Goal: Transaction & Acquisition: Book appointment/travel/reservation

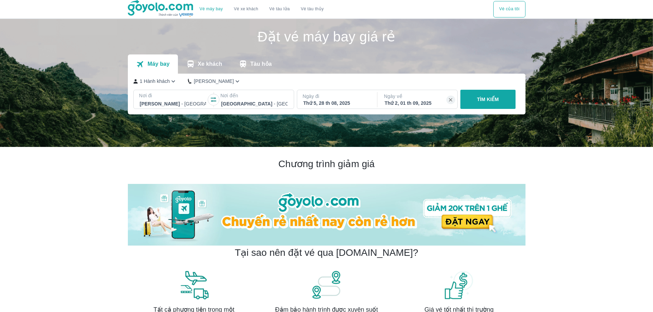
click at [488, 97] on p "TÌM KIẾM" at bounding box center [488, 99] width 22 height 7
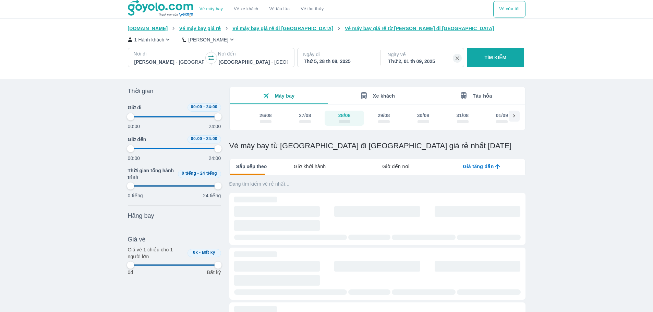
type input "97.9166666666667"
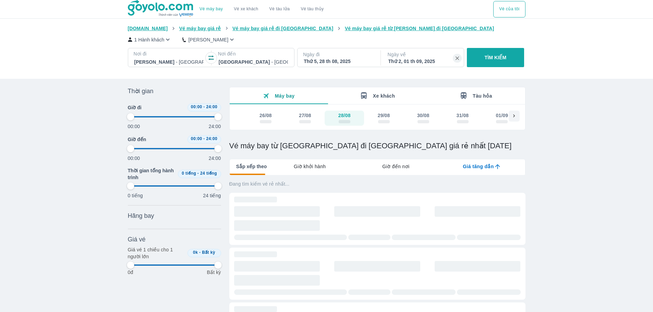
type input "97.9166666666667"
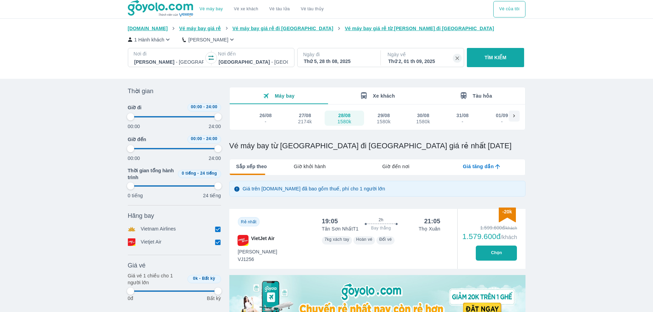
type input "97.9166666666667"
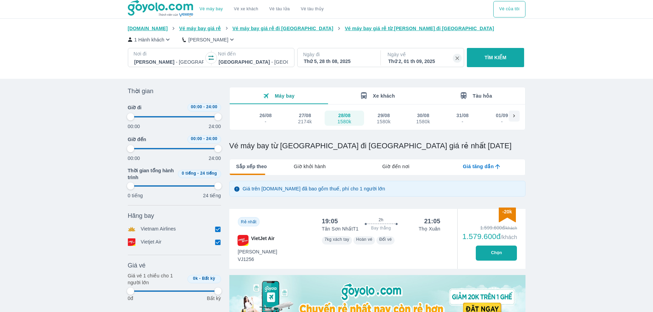
type input "97.9166666666667"
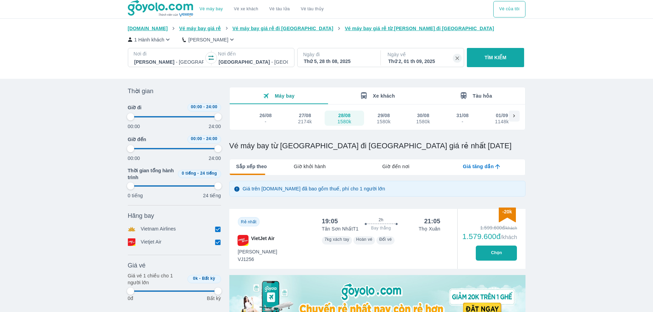
type input "97.9166666666667"
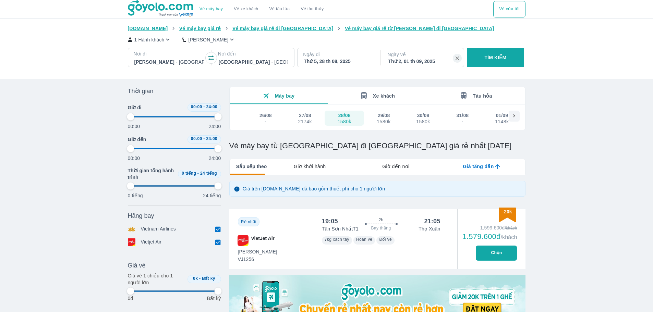
type input "97.9166666666667"
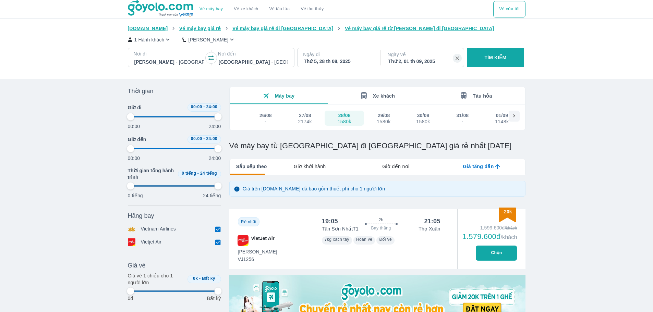
type input "97.9166666666667"
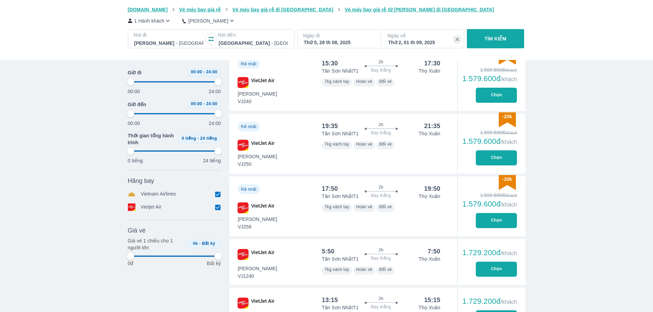
scroll to position [308, 0]
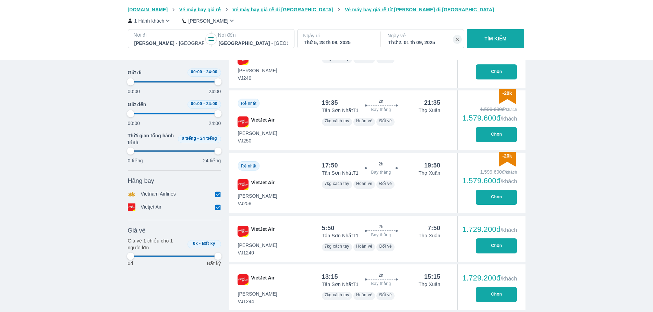
type input "97.9166666666667"
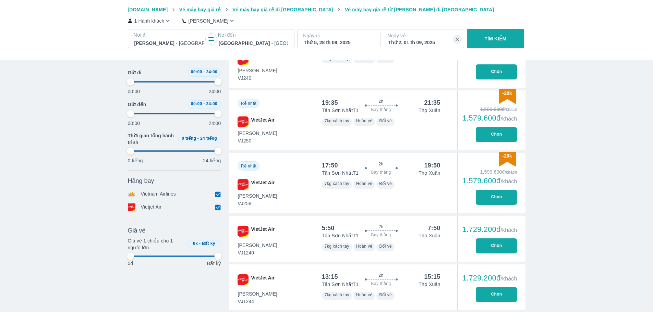
type input "97.9166666666667"
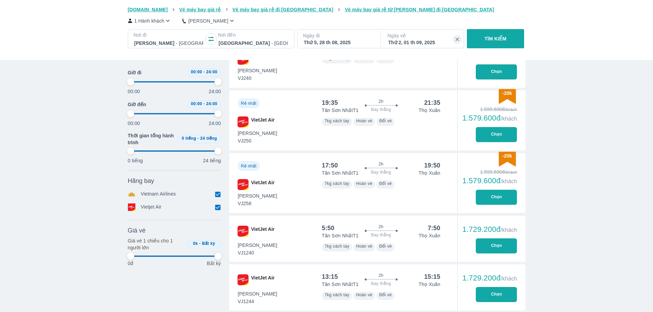
type input "97.9166666666667"
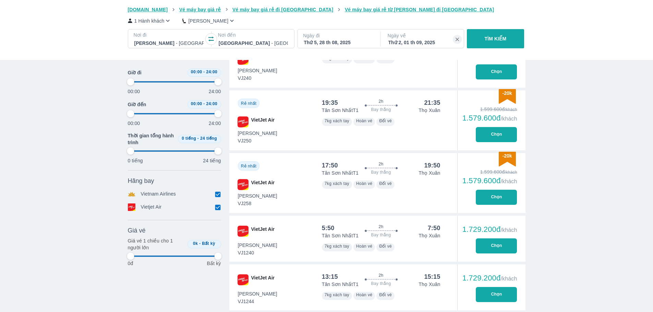
type input "97.9166666666667"
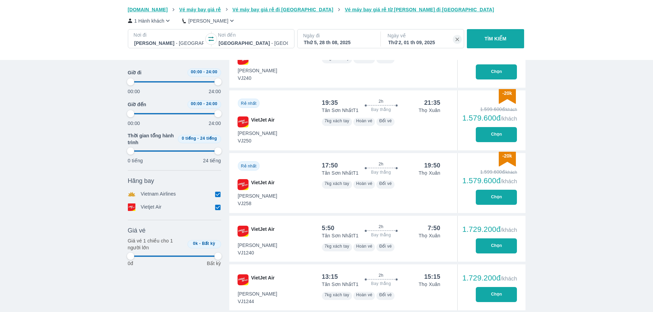
type input "97.9166666666667"
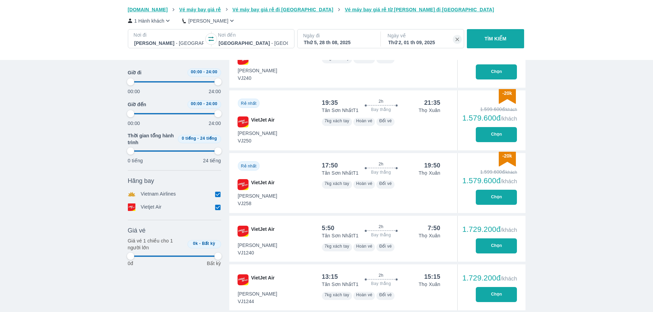
type input "97.9166666666667"
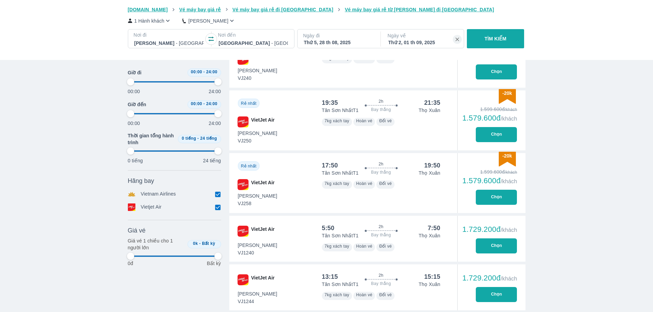
type input "97.9166666666667"
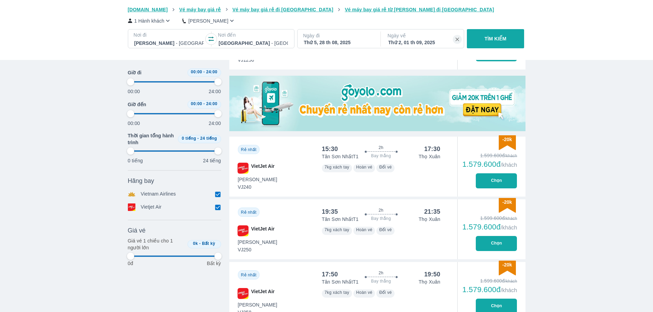
type input "97.9166666666667"
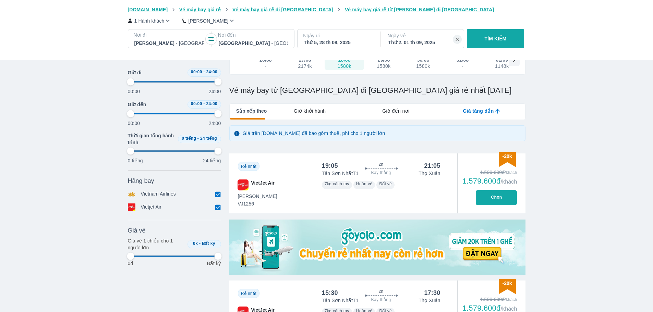
type input "97.9166666666667"
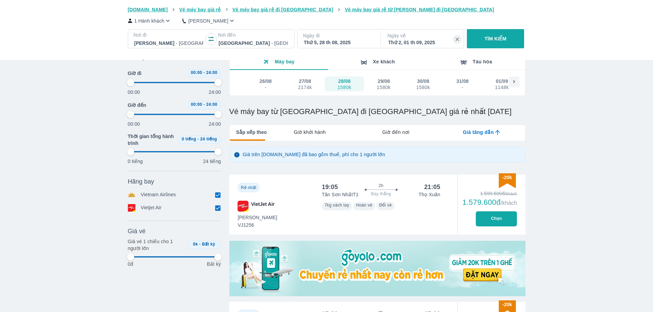
type input "97.9166666666667"
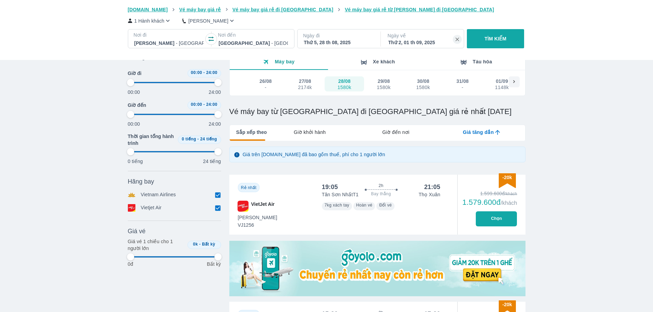
type input "97.9166666666667"
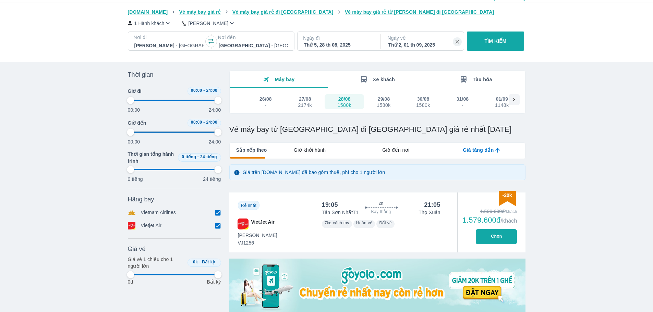
scroll to position [0, 0]
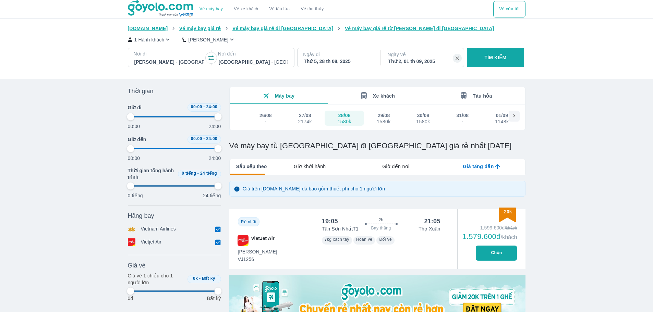
type input "97.9166666666667"
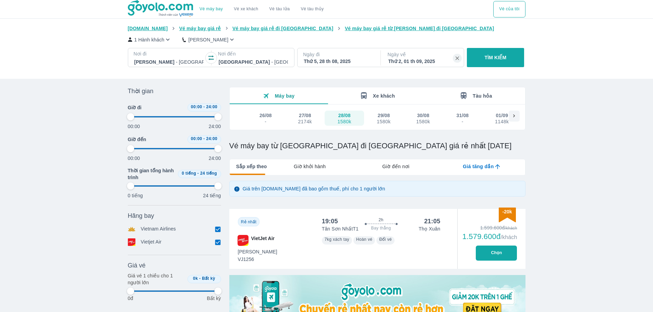
type input "97.9166666666667"
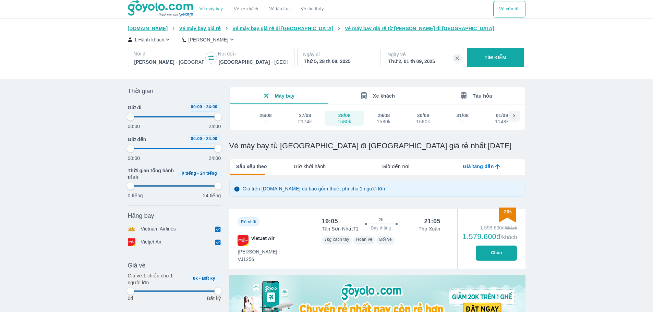
type input "97.9166666666667"
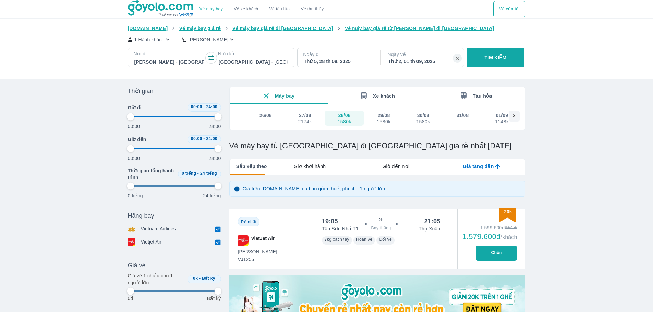
type input "97.9166666666667"
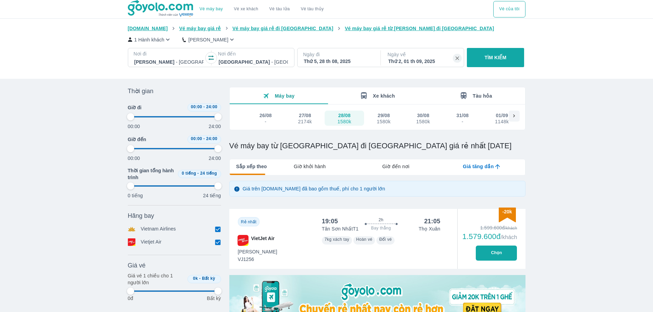
type input "97.9166666666667"
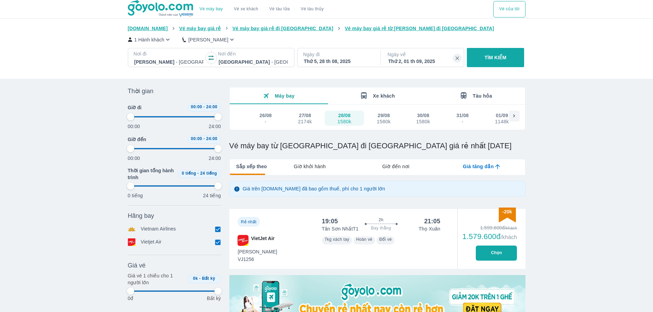
type input "97.9166666666667"
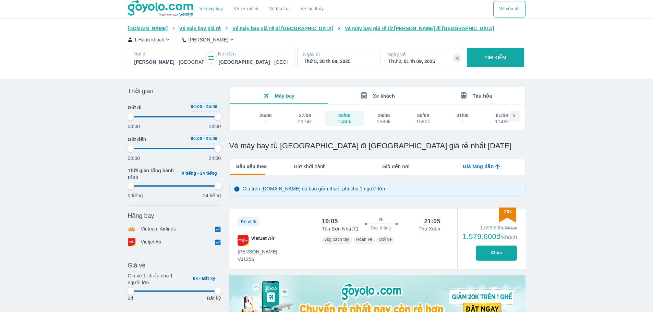
type input "97.9166666666667"
